Goal: Obtain resource: Obtain resource

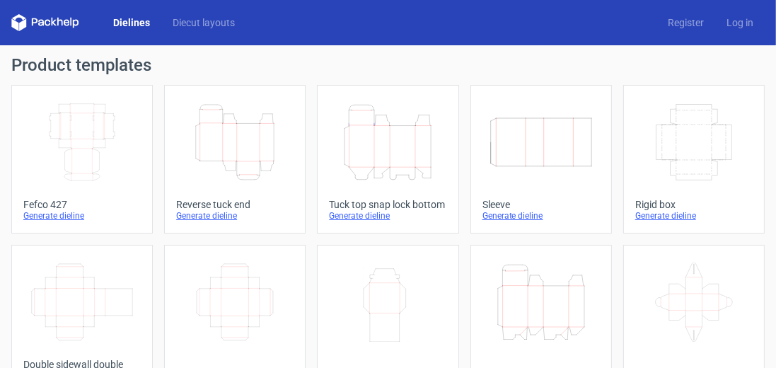
scroll to position [40, 0]
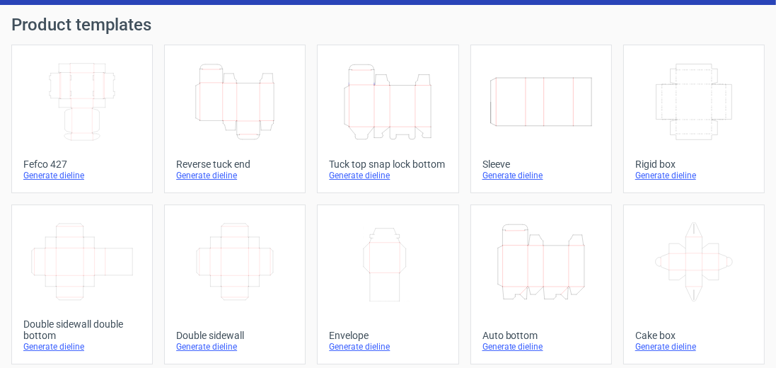
click at [390, 93] on icon "Height Depth Width" at bounding box center [388, 101] width 106 height 79
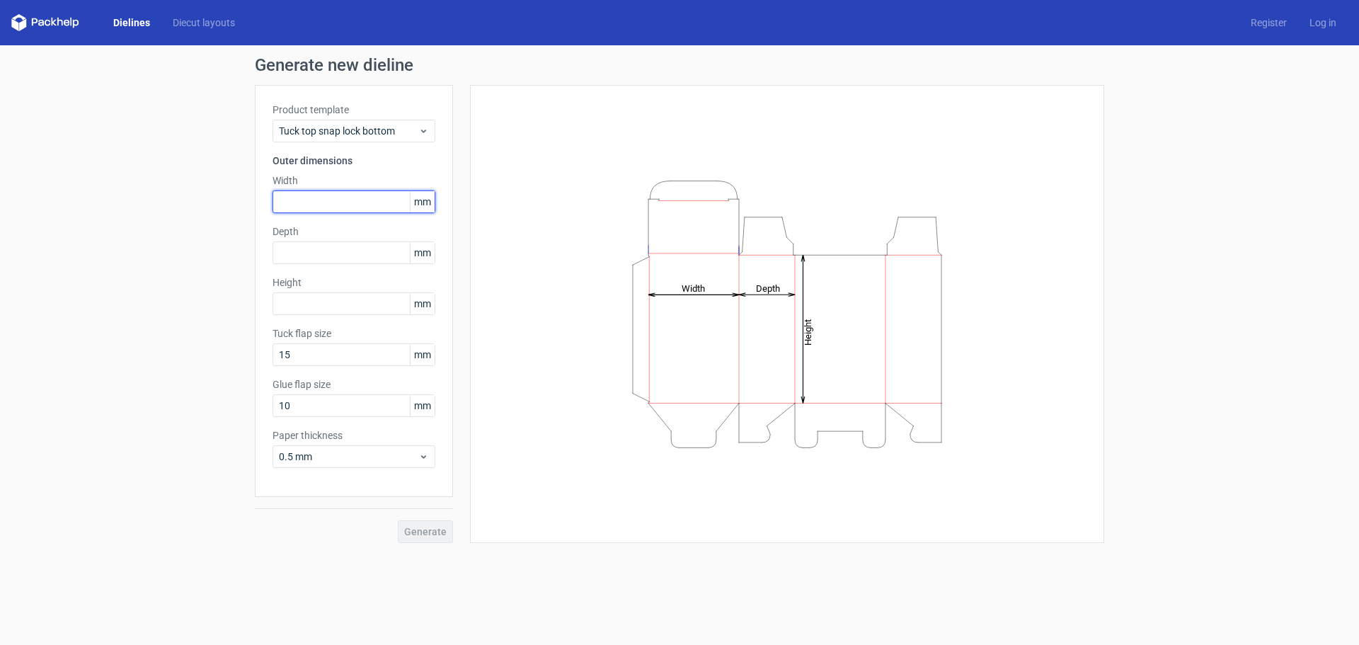
click at [331, 198] on input "text" at bounding box center [353, 201] width 163 height 23
type input "61"
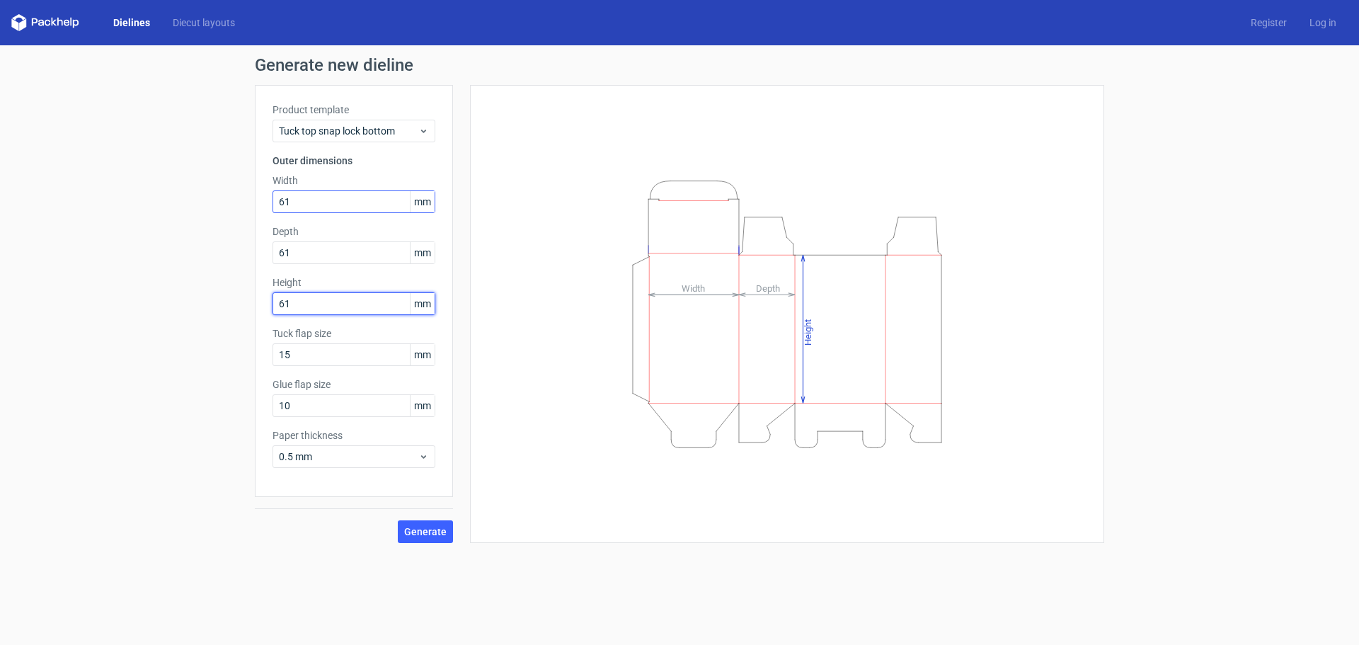
type input "61"
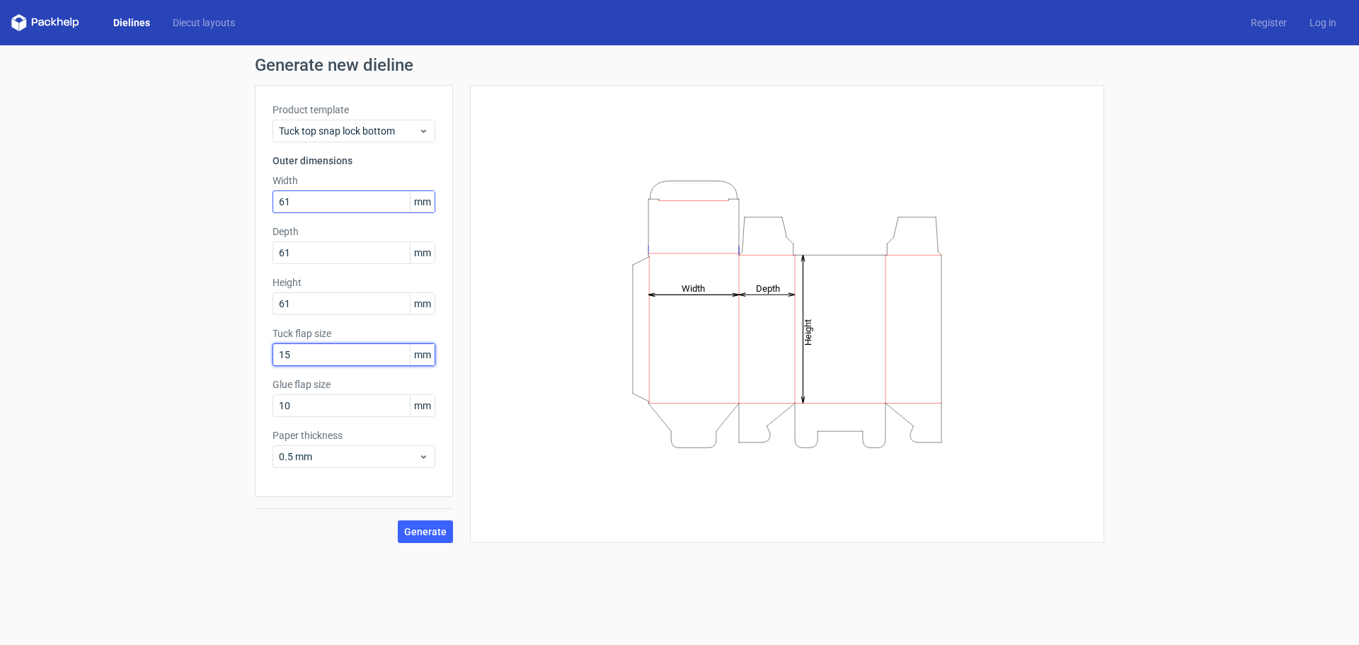
click at [398, 367] on button "Generate" at bounding box center [425, 531] width 55 height 23
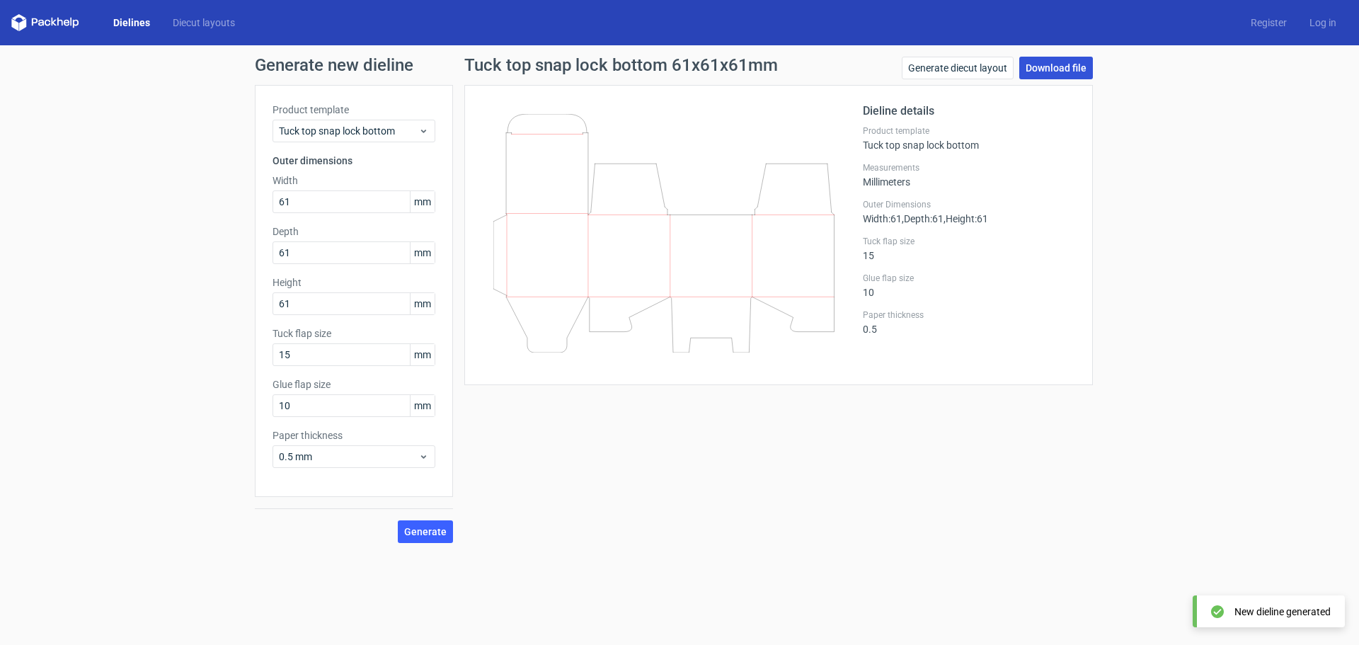
click at [776, 66] on link "Download file" at bounding box center [1056, 68] width 74 height 23
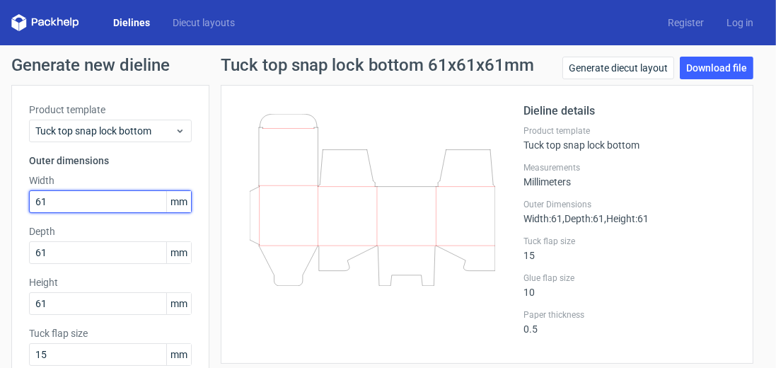
drag, startPoint x: 63, startPoint y: 201, endPoint x: 0, endPoint y: 207, distance: 63.3
click at [0, 207] on div "Generate new dieline Product template Tuck top snap lock bottom Outer dimension…" at bounding box center [388, 299] width 776 height 509
type input "75"
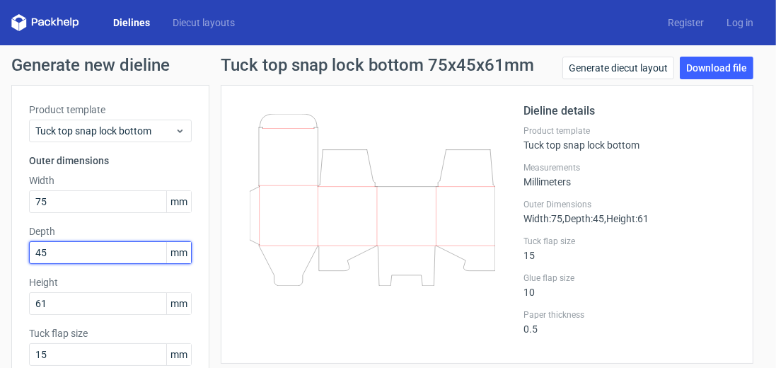
type input "45"
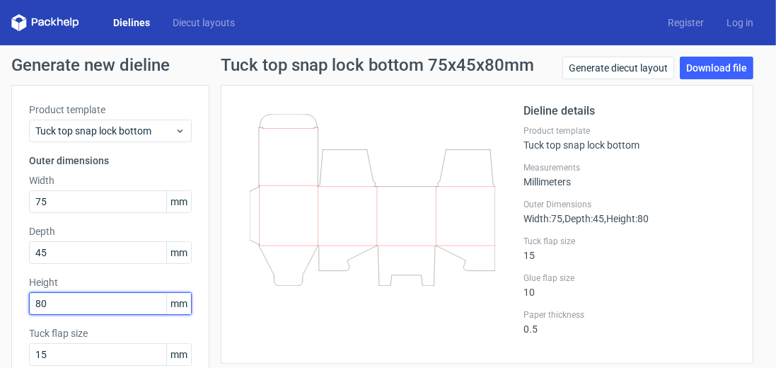
type input "80"
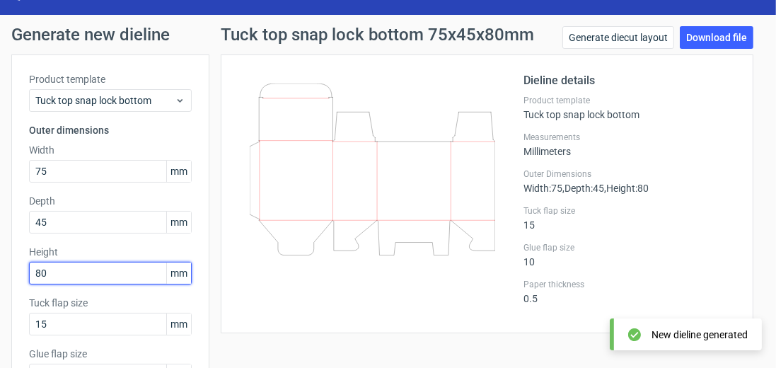
scroll to position [40, 0]
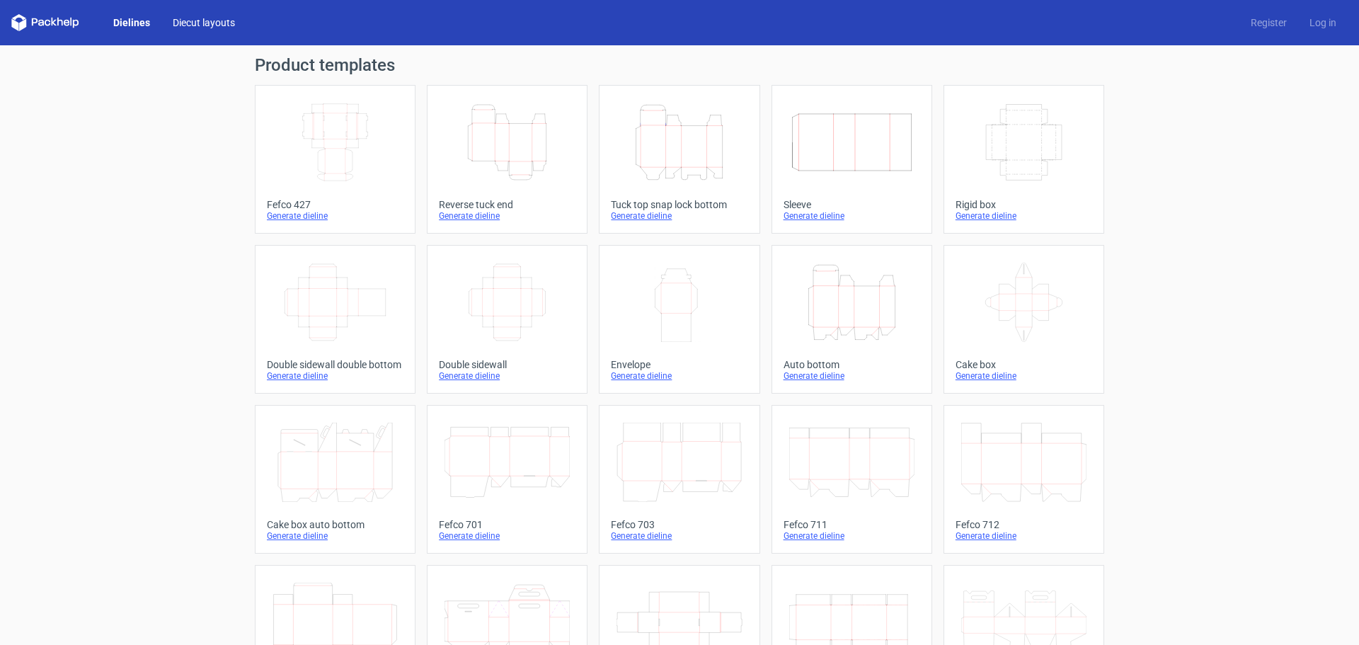
click at [195, 18] on link "Diecut layouts" at bounding box center [203, 23] width 85 height 14
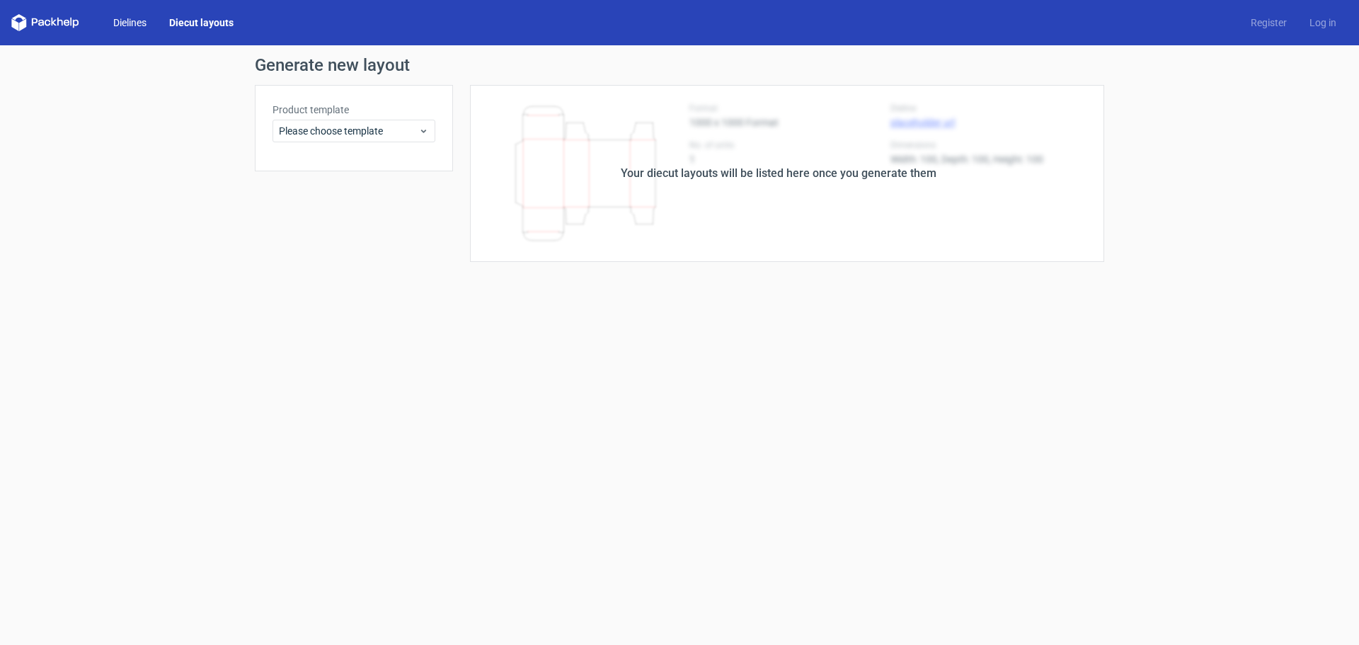
click at [139, 18] on link "Dielines" at bounding box center [130, 23] width 56 height 14
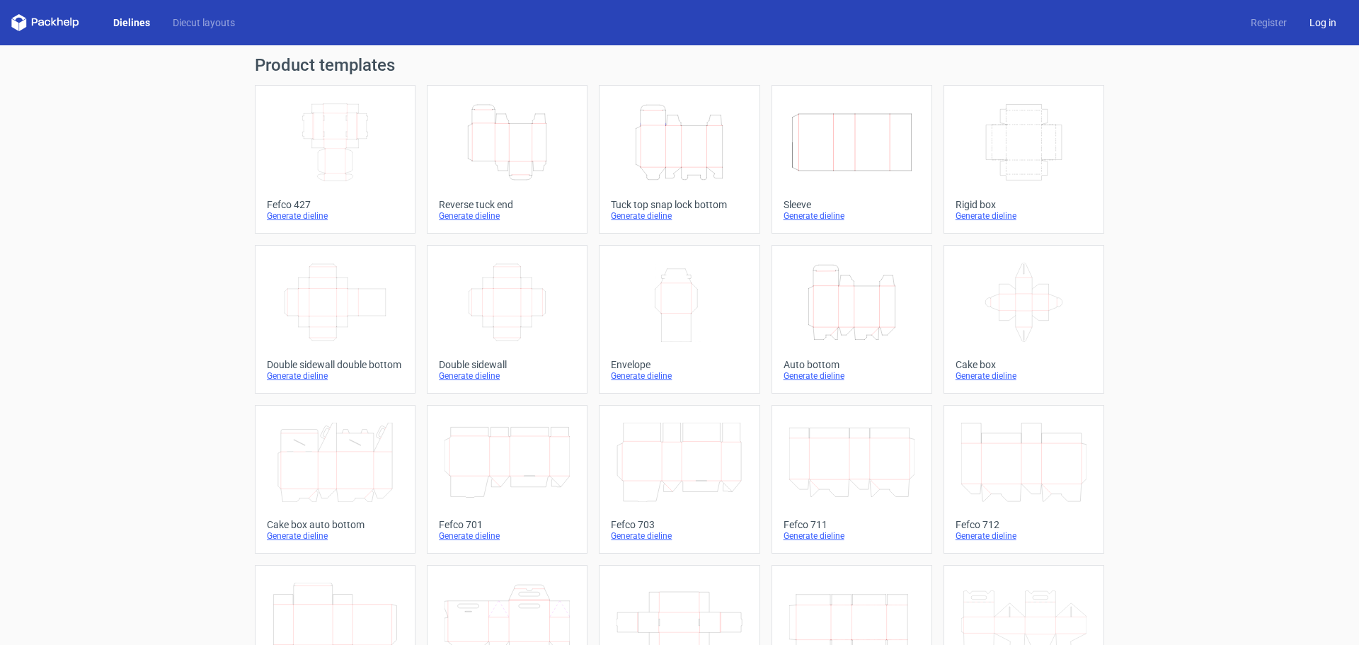
click at [1312, 28] on link "Log in" at bounding box center [1323, 23] width 50 height 14
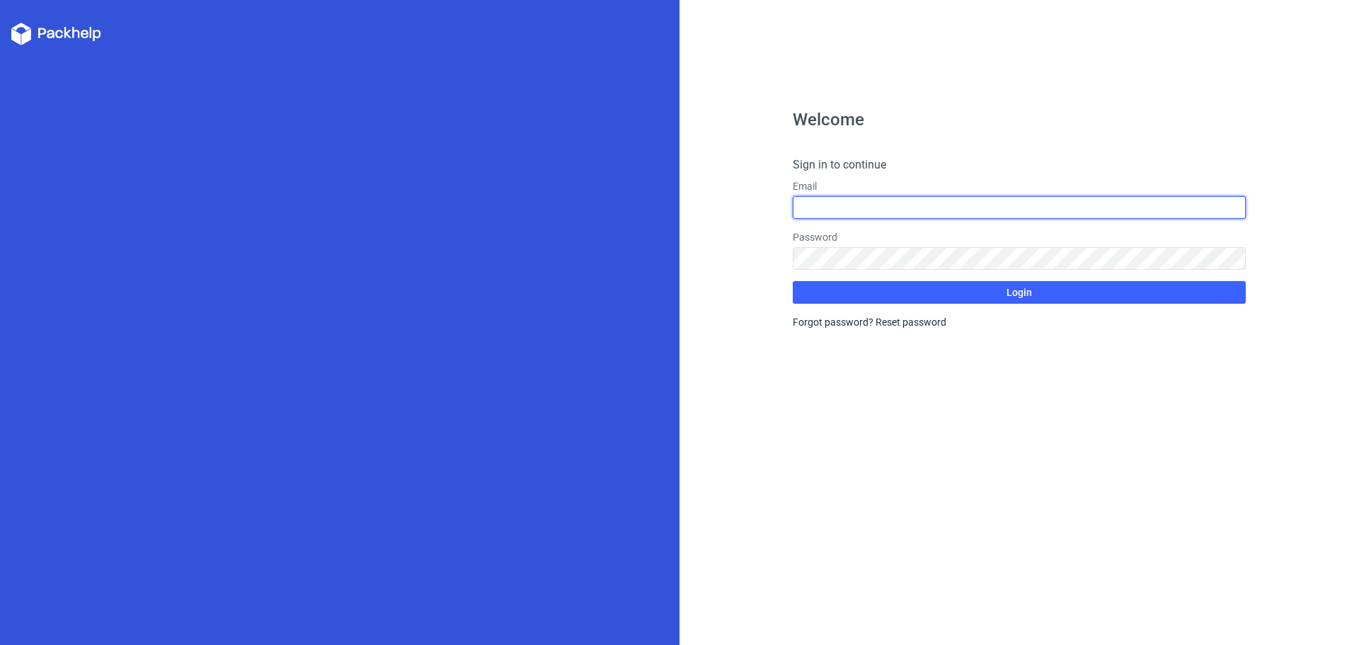
click at [945, 208] on input "text" at bounding box center [1019, 207] width 453 height 23
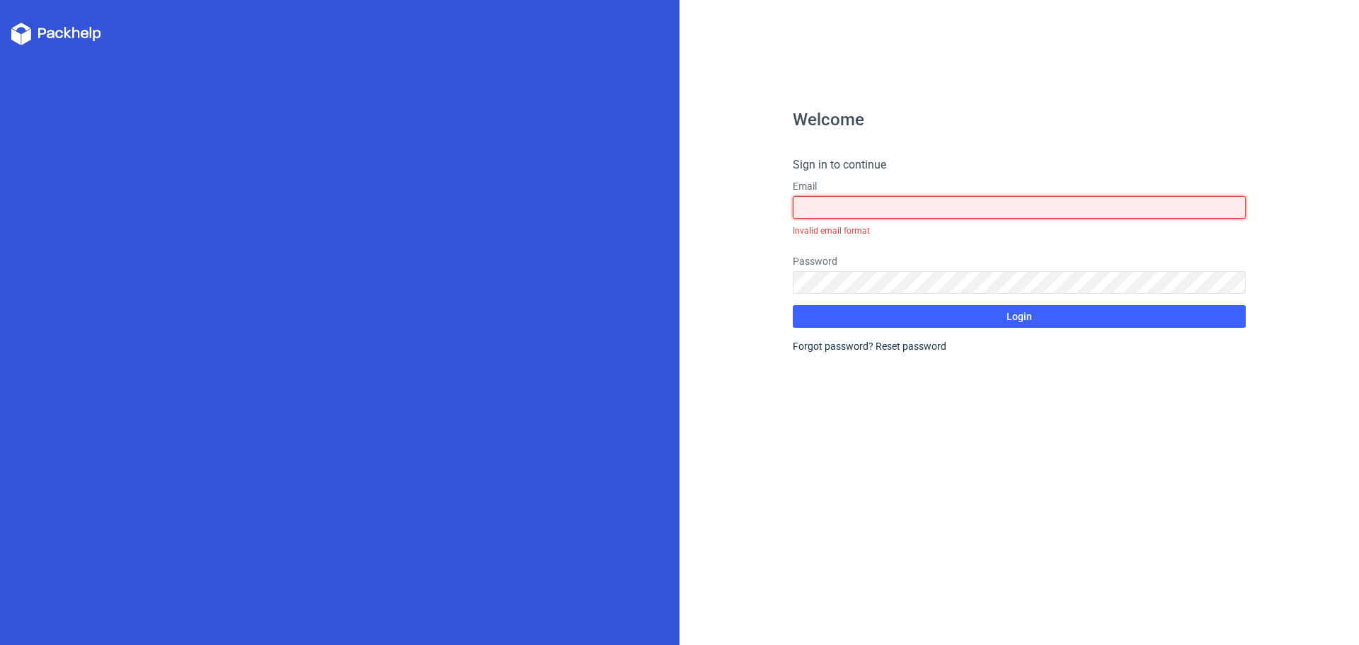
paste input "[EMAIL_ADDRESS][DOMAIN_NAME]"
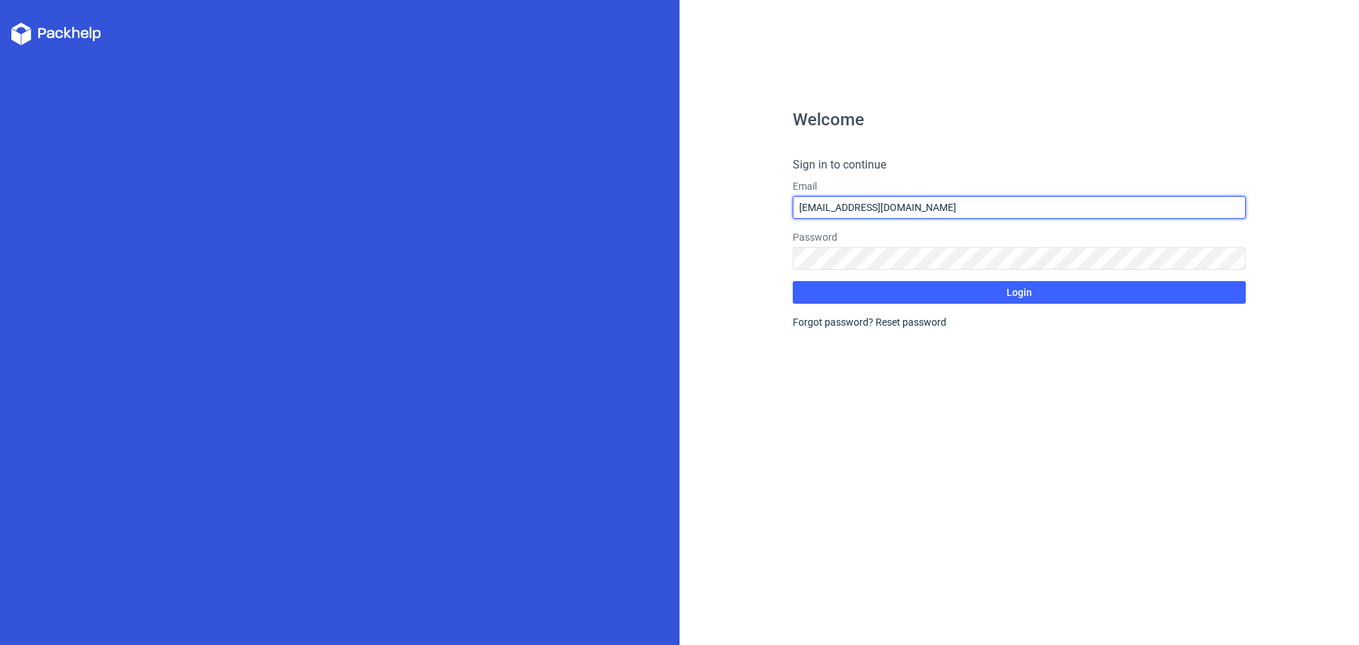
type input "[EMAIL_ADDRESS][DOMAIN_NAME]"
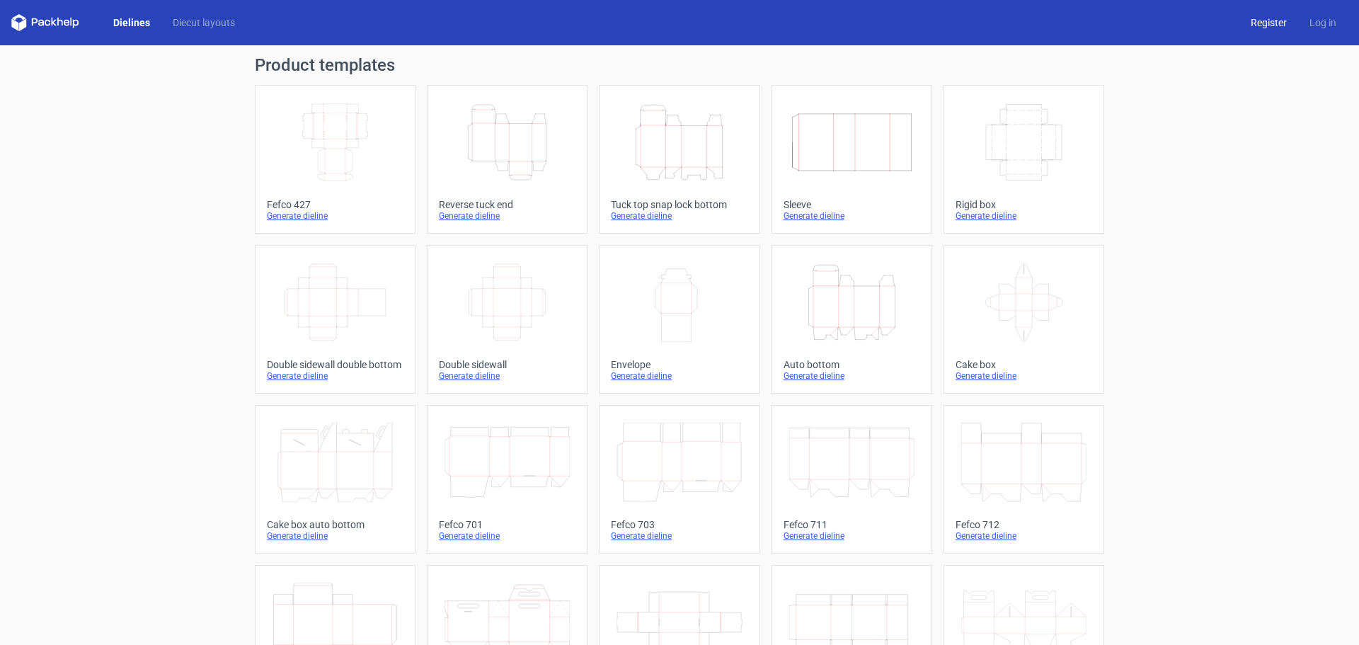
click at [1267, 19] on link "Register" at bounding box center [1268, 23] width 59 height 14
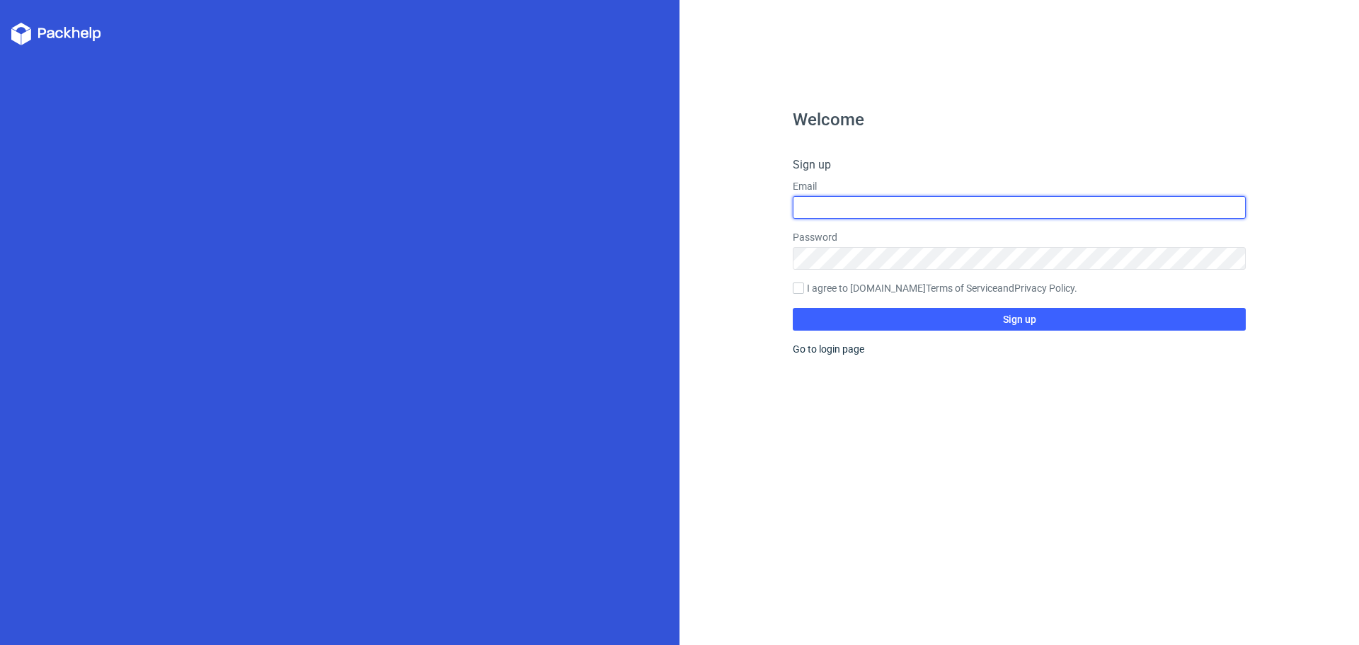
click at [866, 202] on input "text" at bounding box center [1019, 207] width 453 height 23
paste input "[EMAIL_ADDRESS][DOMAIN_NAME]"
type input "[EMAIL_ADDRESS][DOMAIN_NAME]"
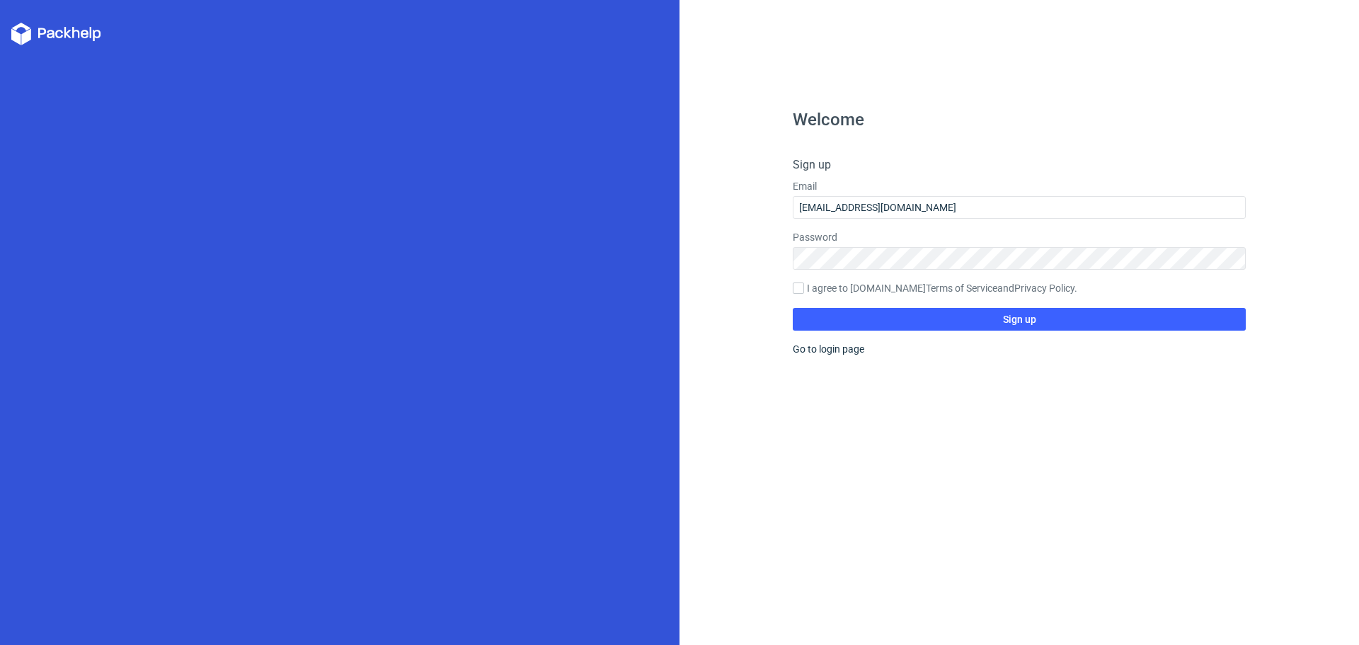
click at [853, 290] on label "I agree to Packhelp.com Terms of Service and Privacy Policy ." at bounding box center [1019, 289] width 453 height 16
click at [804, 290] on input "I agree to Packhelp.com Terms of Service and Privacy Policy ." at bounding box center [798, 287] width 11 height 11
checkbox input "true"
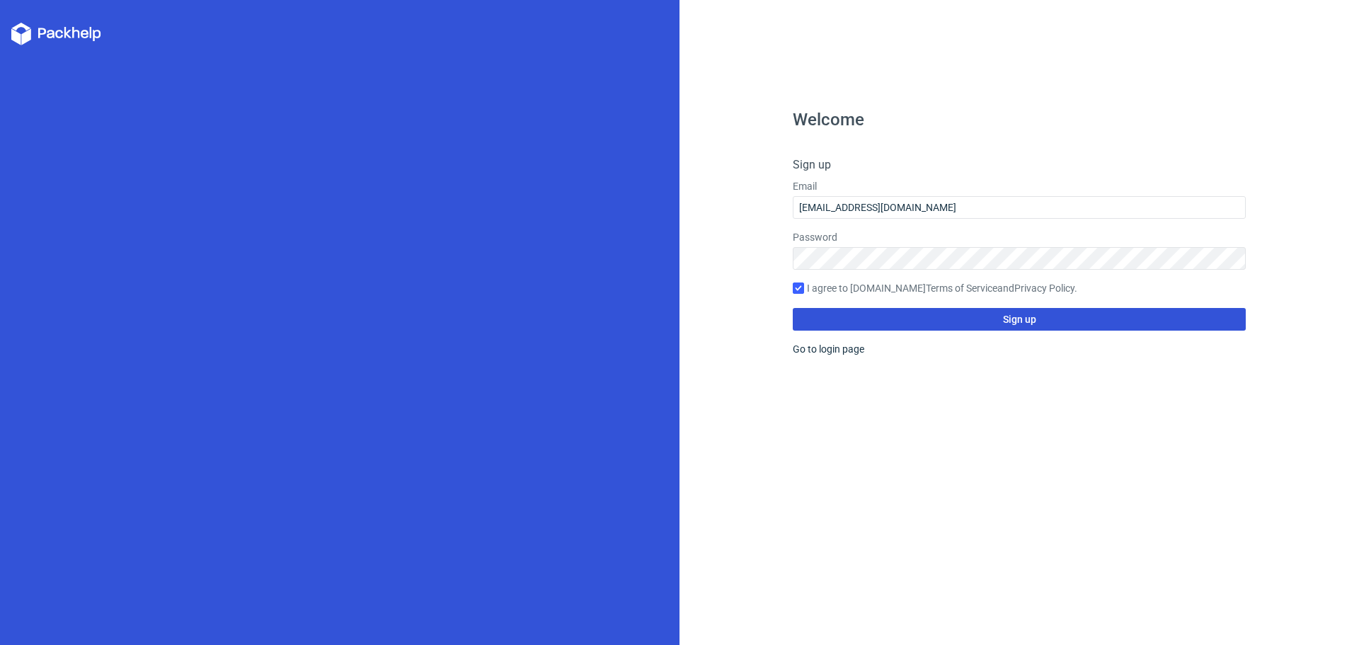
click at [1023, 318] on span "Sign up" at bounding box center [1019, 319] width 33 height 10
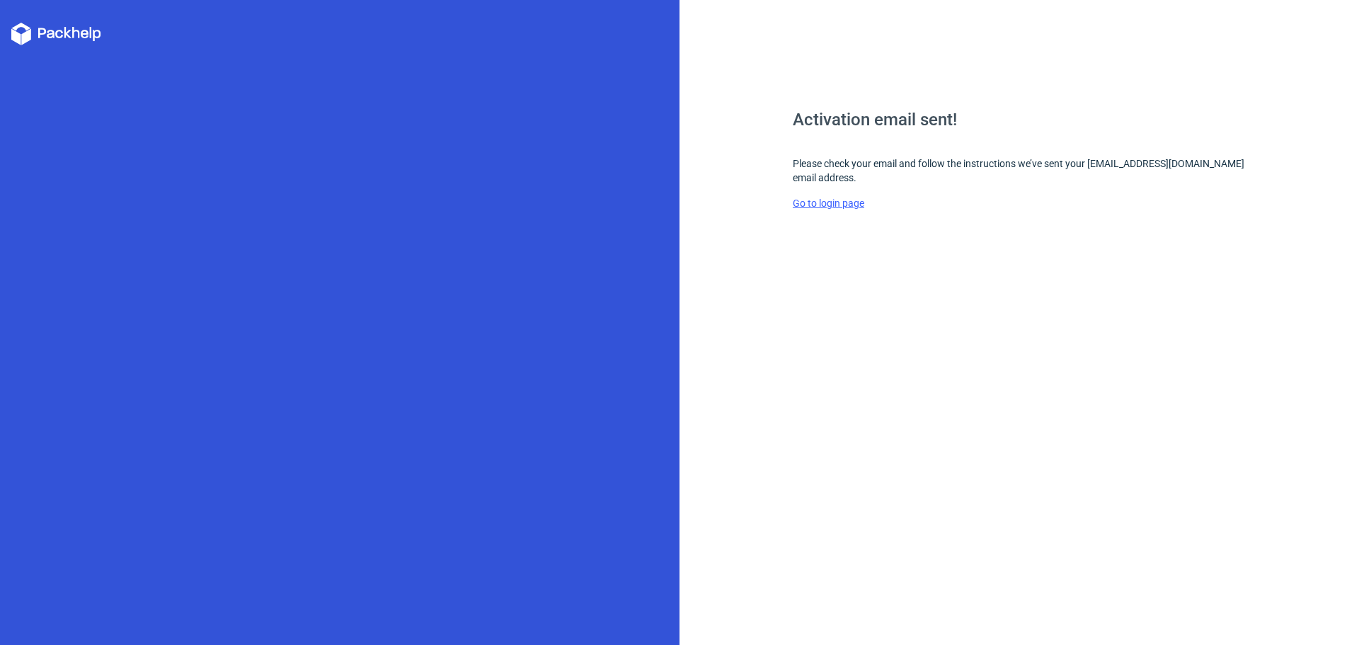
click at [819, 202] on link "Go to login page" at bounding box center [828, 202] width 71 height 11
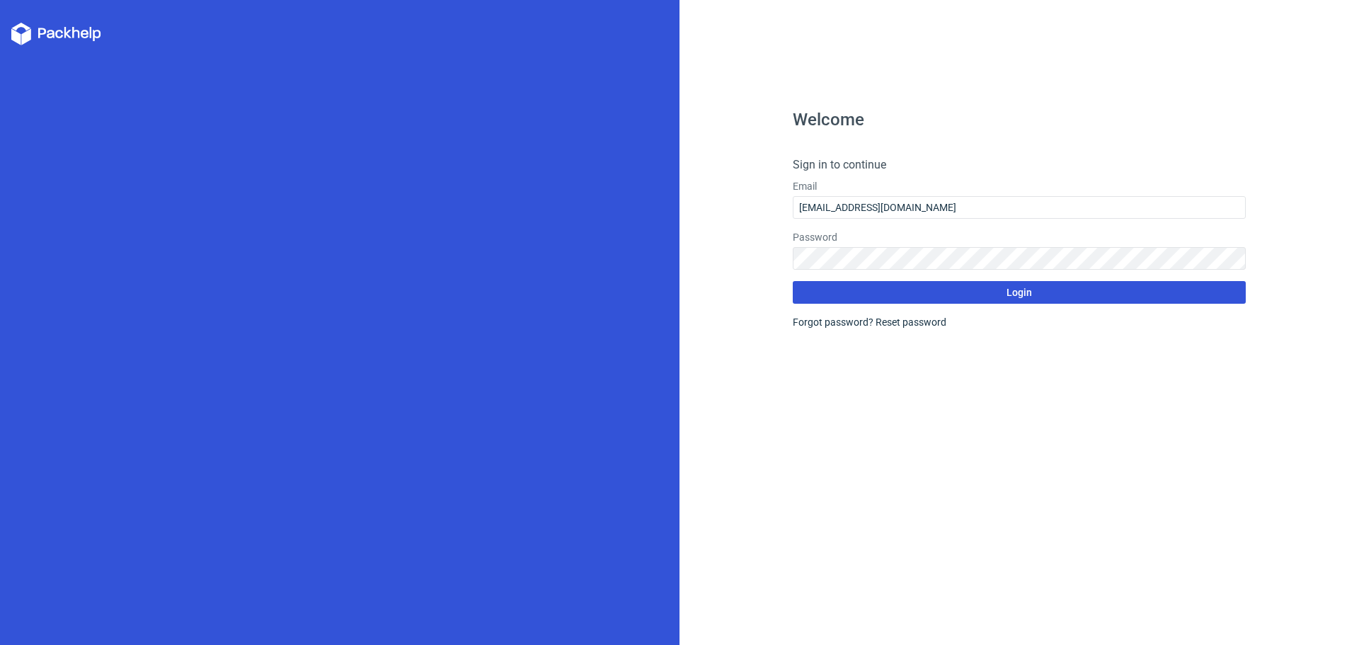
click at [990, 287] on button "Login" at bounding box center [1019, 292] width 453 height 23
click at [928, 425] on div "Welcome Sign in to continue Email teknoprintad7@gmail.com Password Login Forgot…" at bounding box center [1019, 378] width 453 height 534
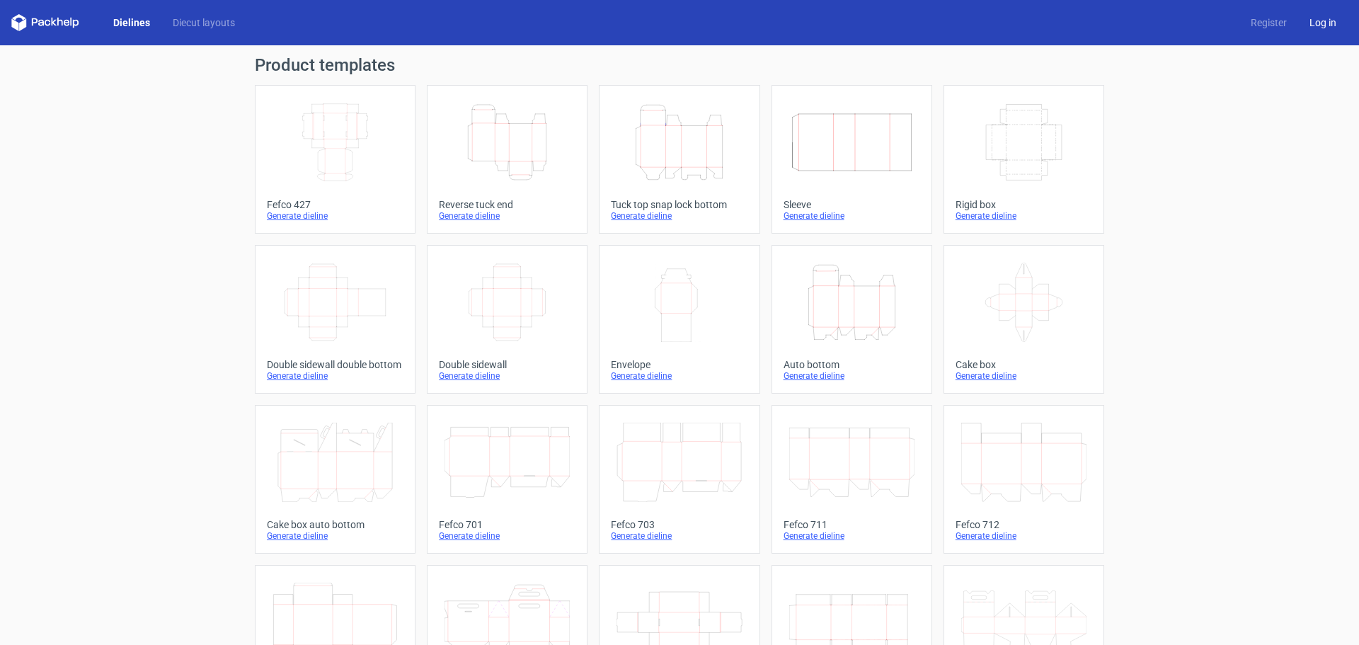
click at [1312, 28] on link "Log in" at bounding box center [1323, 23] width 50 height 14
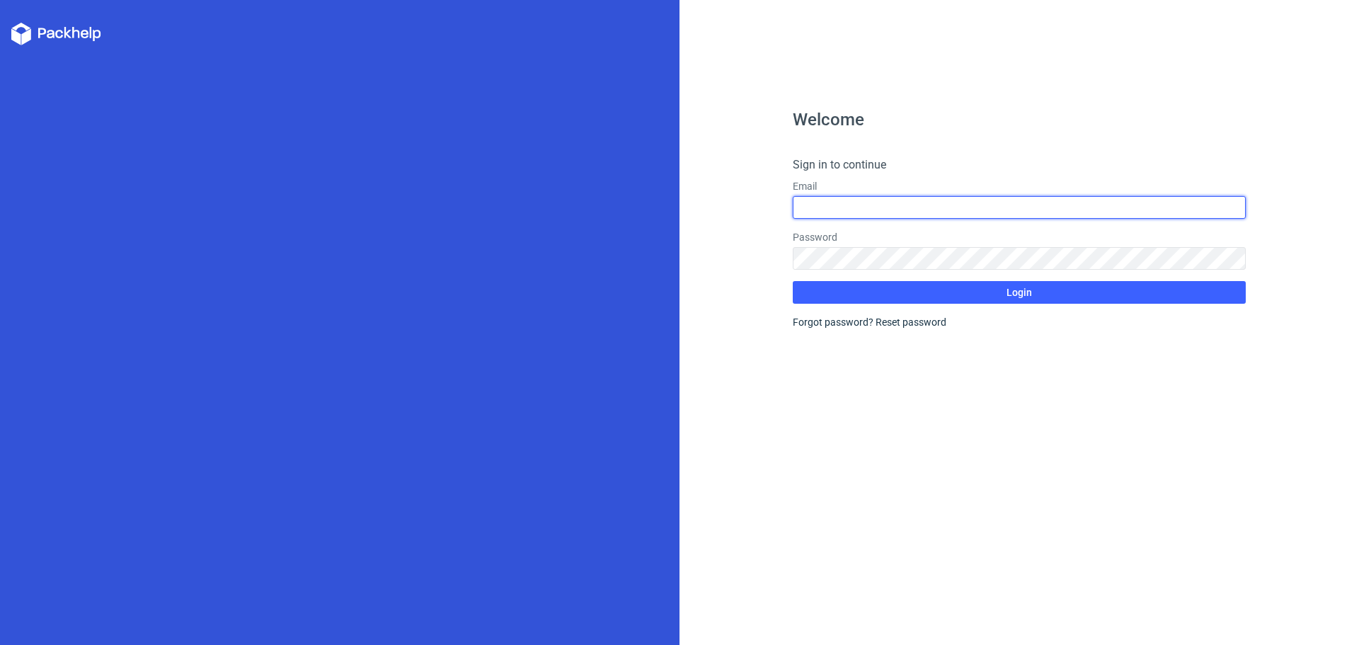
type input "[EMAIL_ADDRESS][DOMAIN_NAME]"
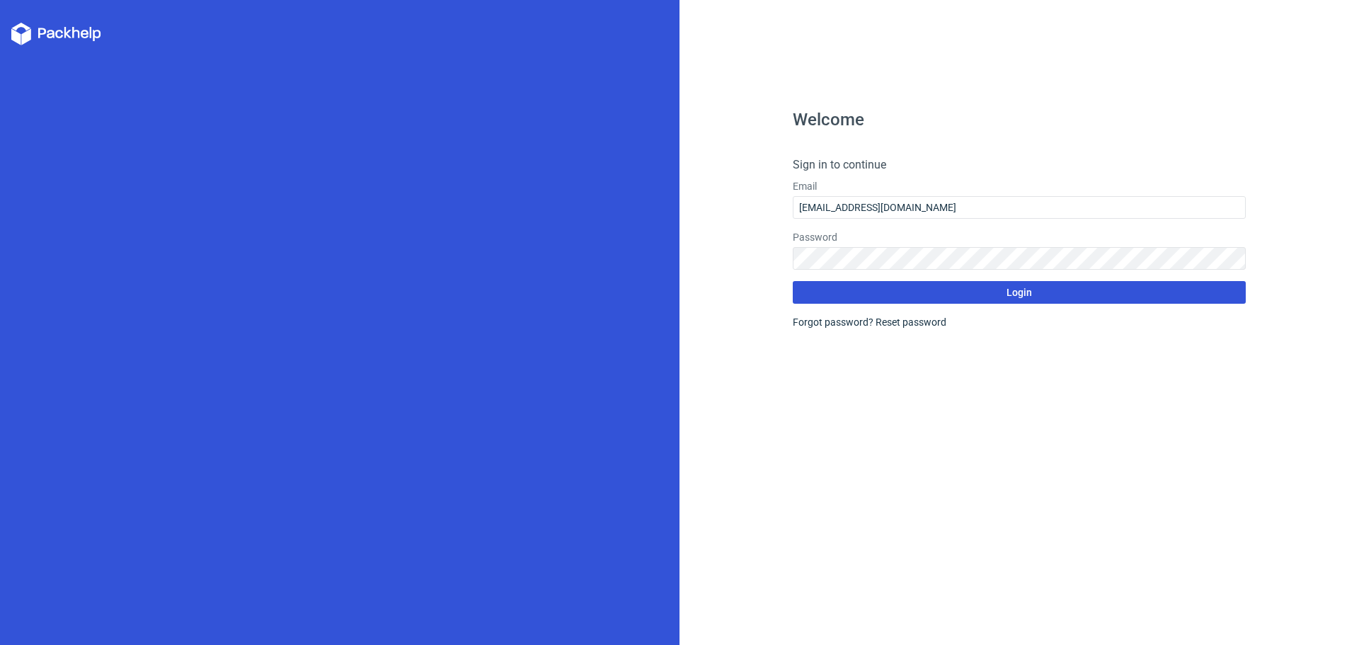
click at [1008, 293] on span "Login" at bounding box center [1018, 292] width 25 height 10
